Goal: Find specific page/section: Find specific page/section

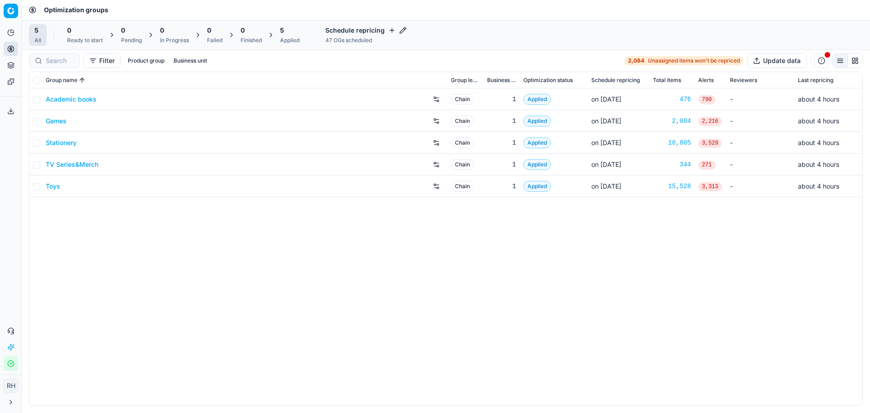
click at [126, 254] on div "Academic books Chain 1 Applied on [DATE] 476 790 - about 4 hours Games Chain 1 …" at bounding box center [445, 246] width 833 height 317
click at [12, 63] on icon at bounding box center [10, 65] width 7 height 7
click at [11, 83] on icon at bounding box center [10, 81] width 7 height 7
